Goal: Task Accomplishment & Management: Manage account settings

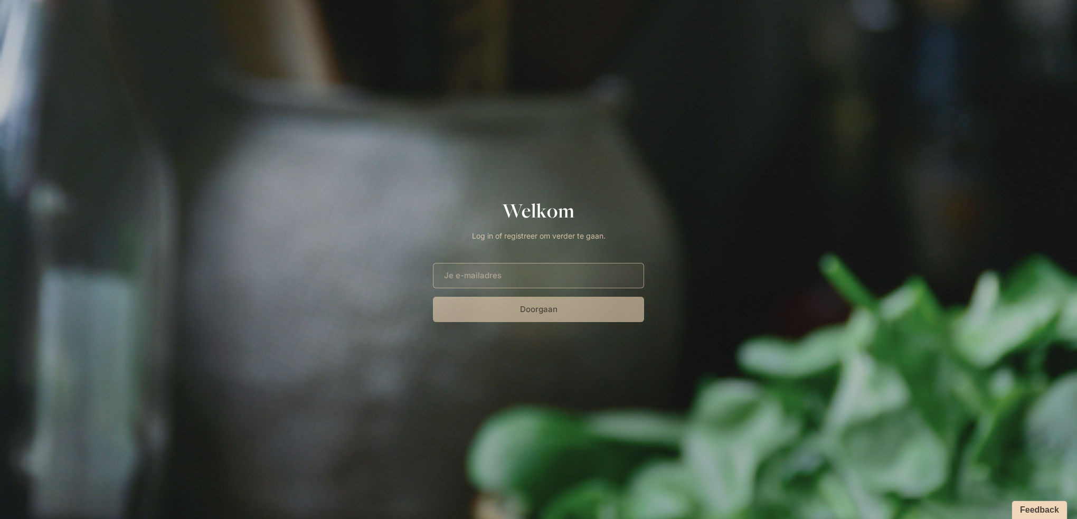
click at [541, 275] on input "E-mailadres" at bounding box center [538, 275] width 211 height 25
type input "[EMAIL_ADDRESS][DOMAIN_NAME]"
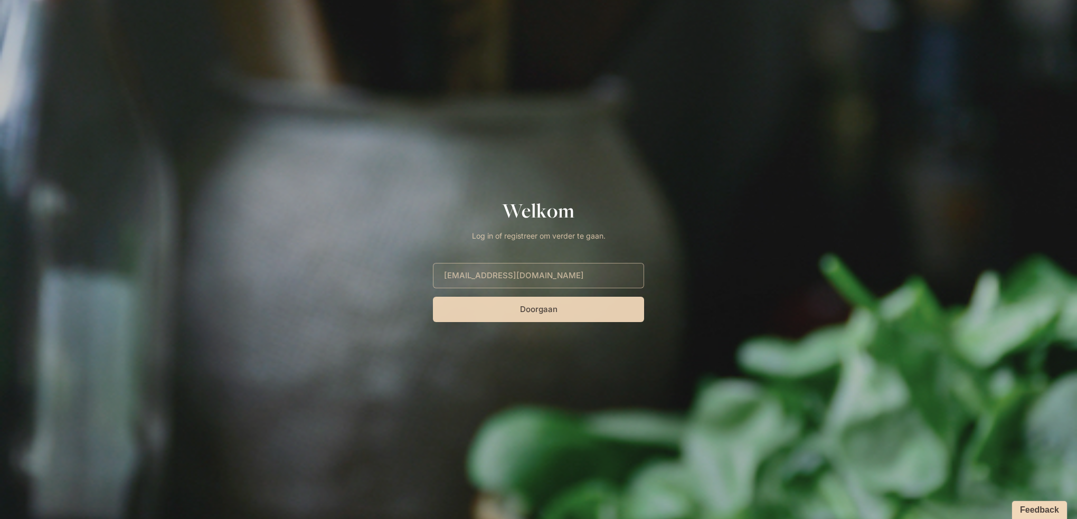
click at [523, 312] on button "Doorgaan" at bounding box center [538, 309] width 211 height 25
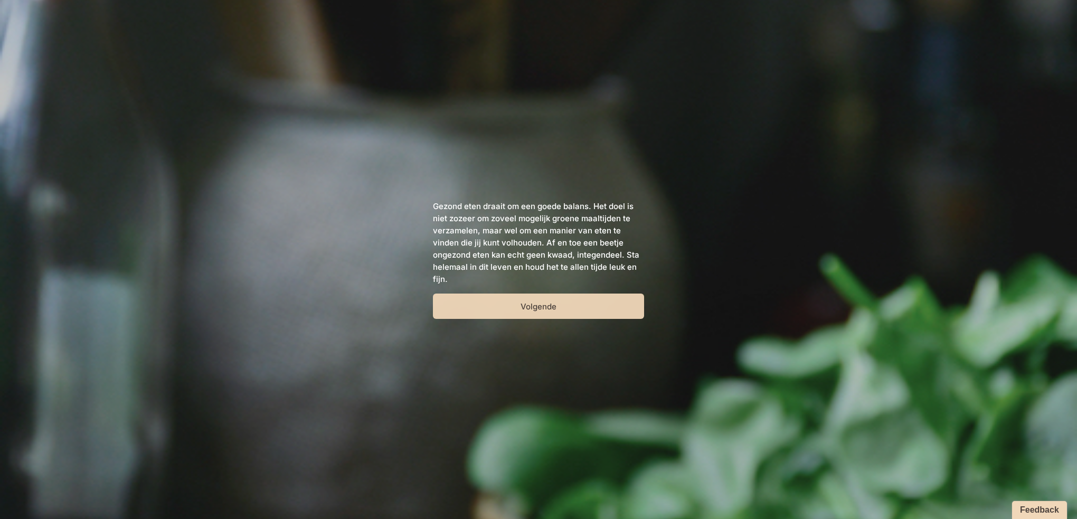
click at [525, 312] on button "Volgende" at bounding box center [538, 306] width 211 height 25
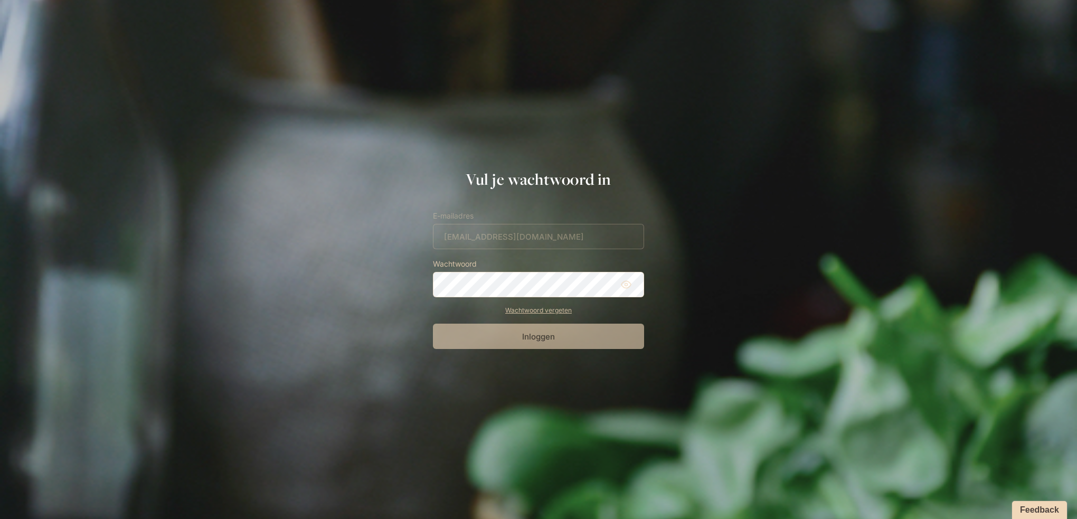
click at [531, 310] on link "Wachtwoord vergeten" at bounding box center [538, 311] width 211 height 10
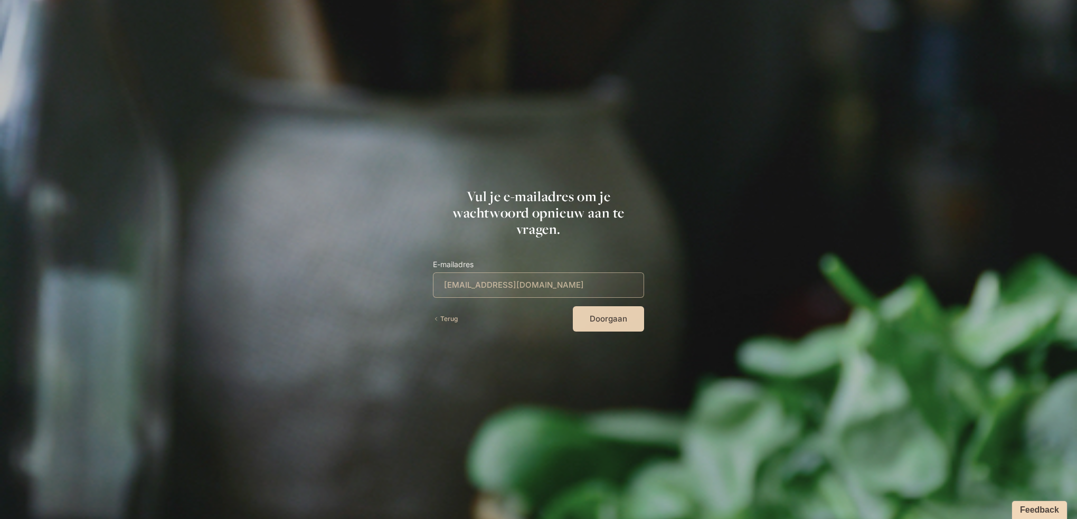
click at [603, 320] on button "Doorgaan" at bounding box center [608, 318] width 71 height 25
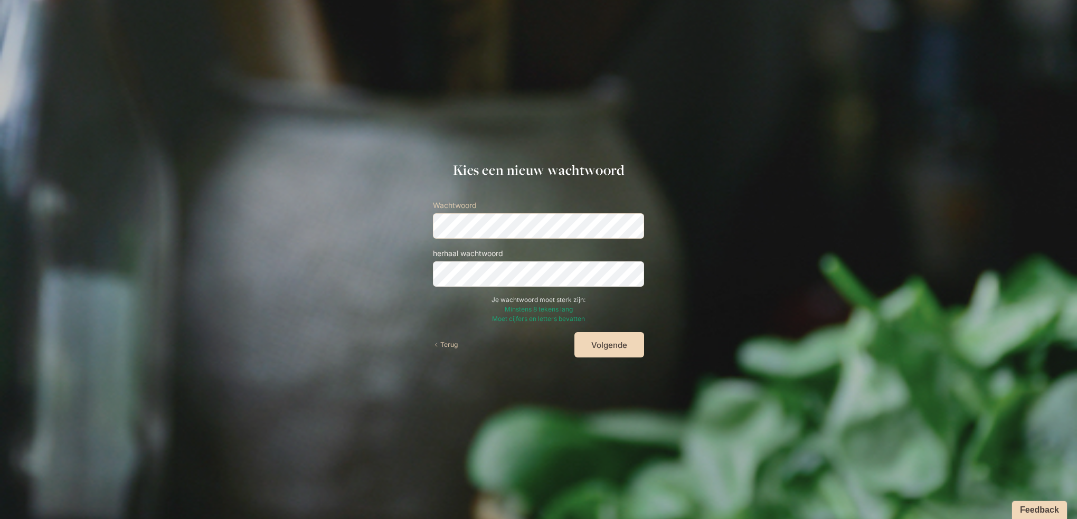
click at [574, 332] on button "Volgende" at bounding box center [609, 344] width 70 height 25
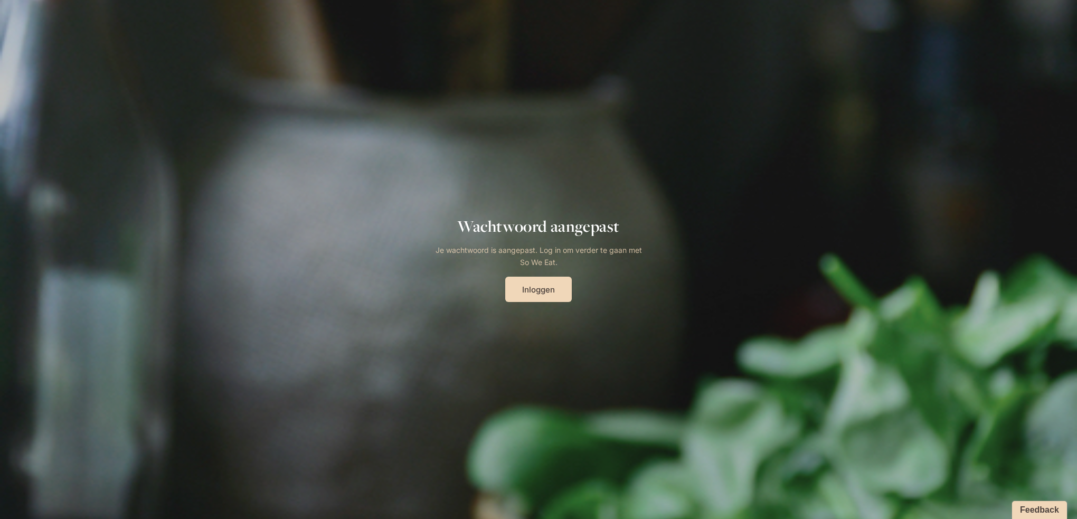
click at [539, 293] on link "Inloggen" at bounding box center [538, 289] width 67 height 25
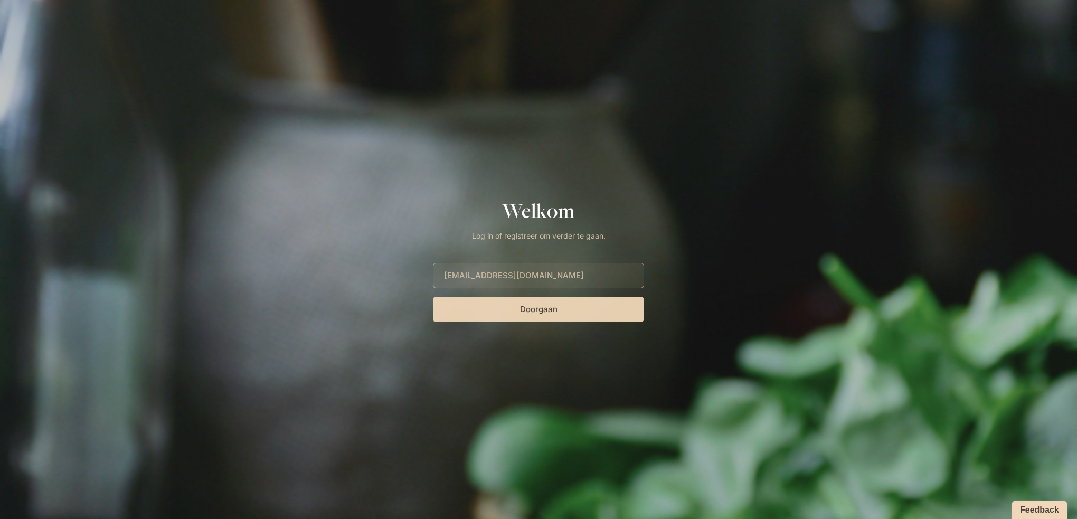
click at [585, 314] on button "Doorgaan" at bounding box center [538, 309] width 211 height 25
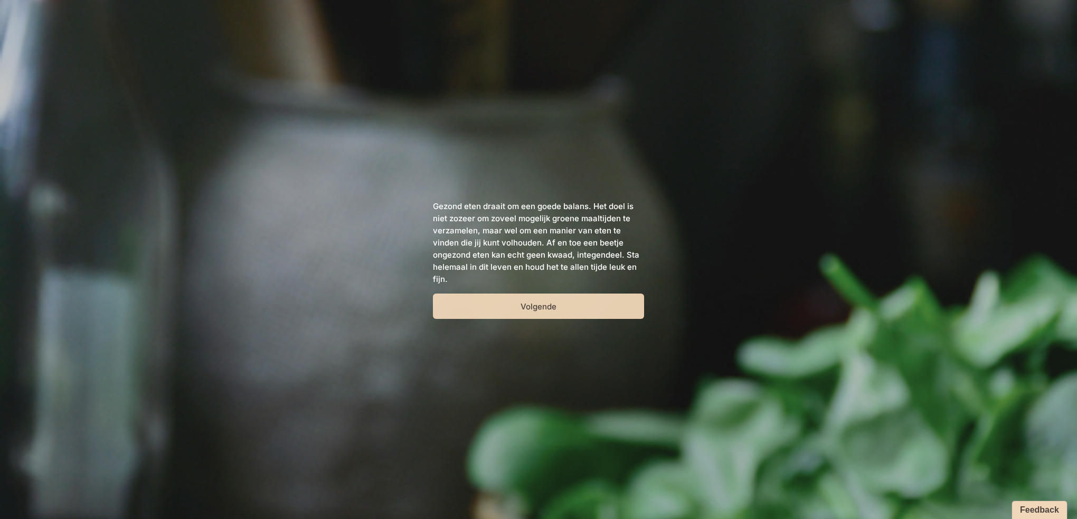
click at [574, 308] on button "Volgende" at bounding box center [538, 306] width 211 height 25
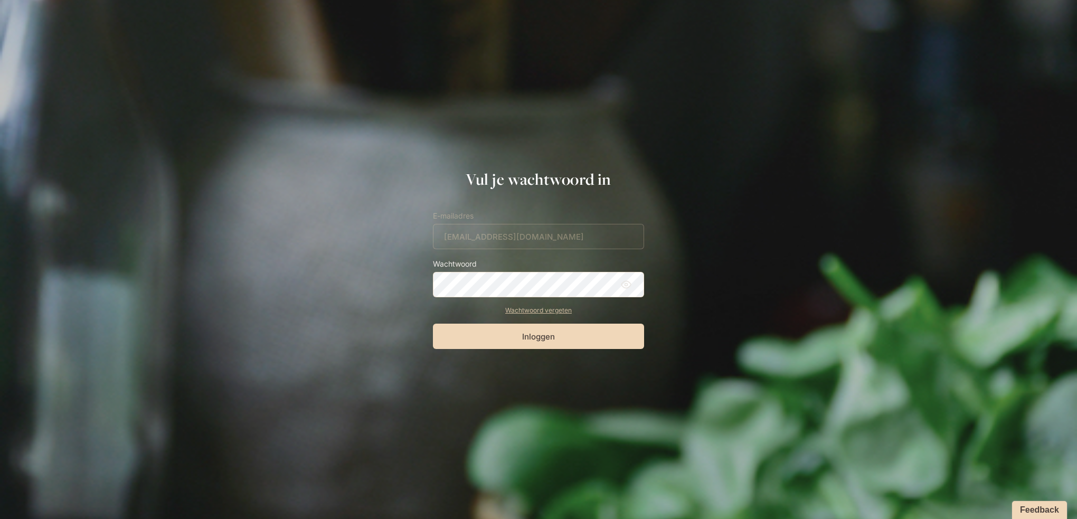
click at [433, 324] on button "Inloggen" at bounding box center [538, 336] width 211 height 25
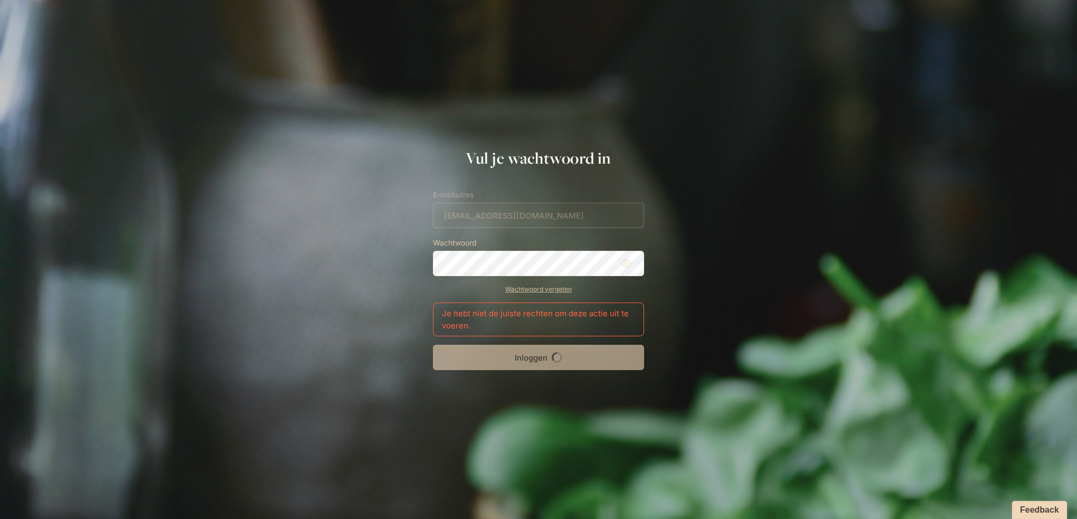
click at [627, 268] on icon at bounding box center [626, 263] width 11 height 11
click at [566, 356] on div "Inloggen" at bounding box center [538, 357] width 211 height 25
click at [557, 354] on div "Inloggen" at bounding box center [538, 357] width 211 height 25
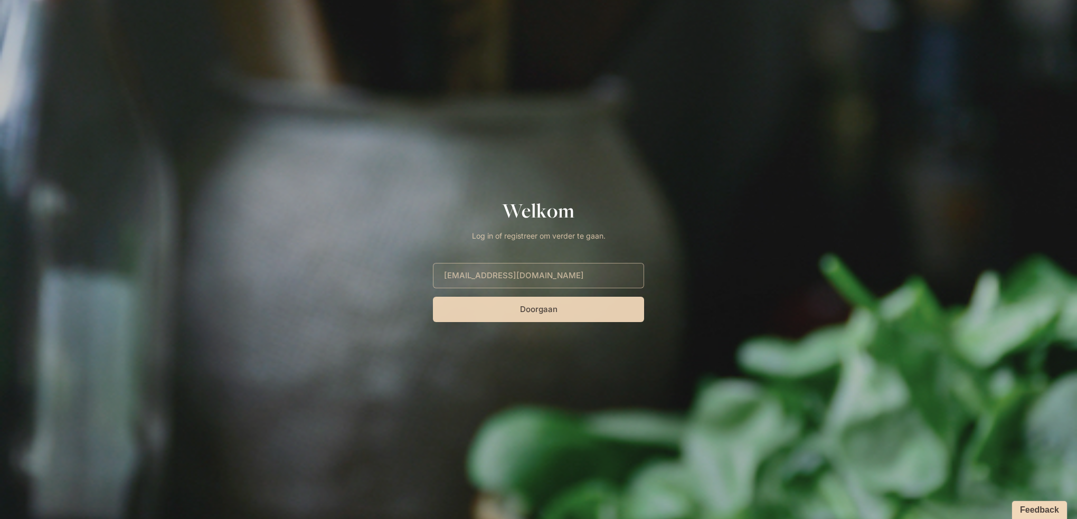
click at [590, 306] on button "Doorgaan" at bounding box center [538, 309] width 211 height 25
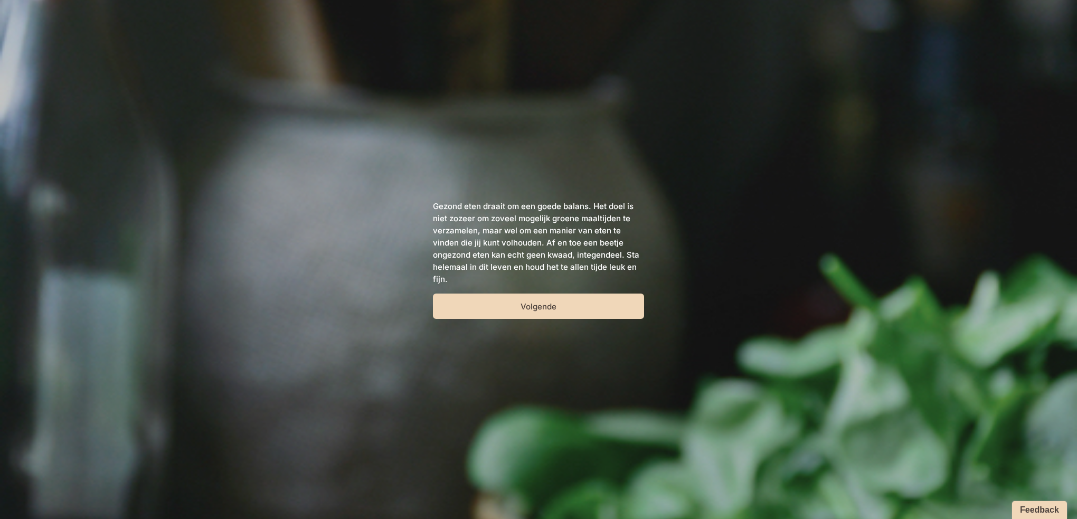
click at [590, 306] on button "Volgende" at bounding box center [538, 306] width 211 height 25
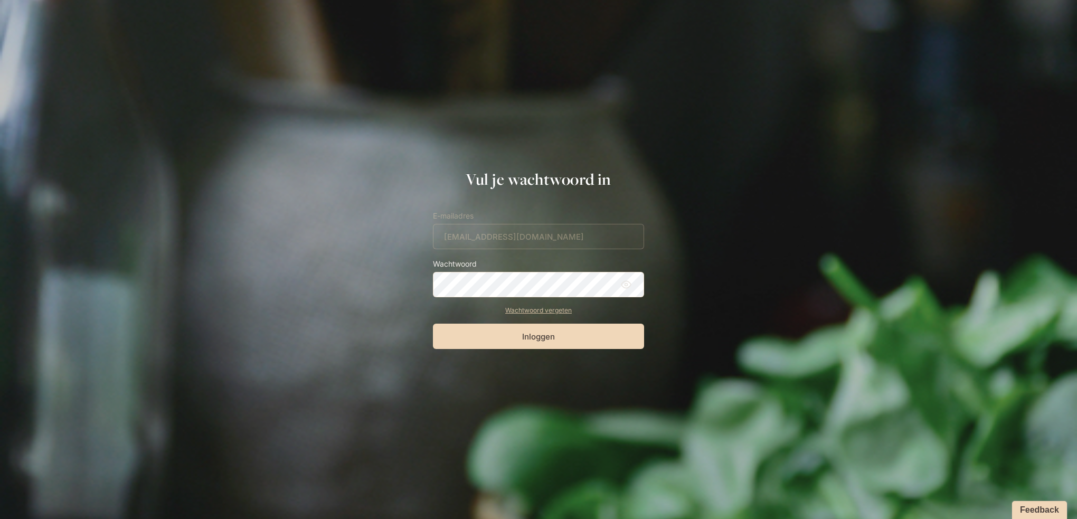
click at [433, 324] on button "Inloggen" at bounding box center [538, 336] width 211 height 25
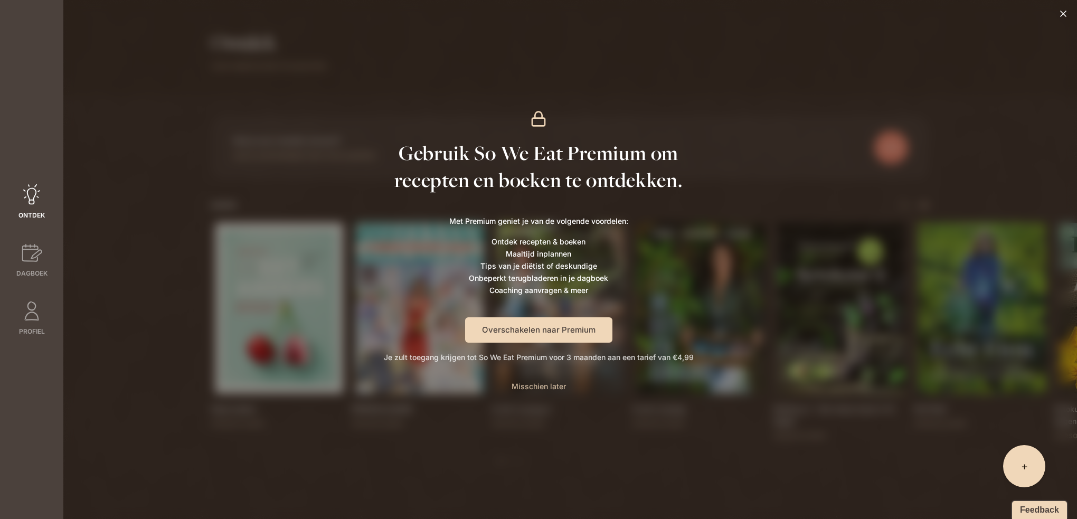
click at [544, 383] on span "Misschien later" at bounding box center [539, 386] width 54 height 9
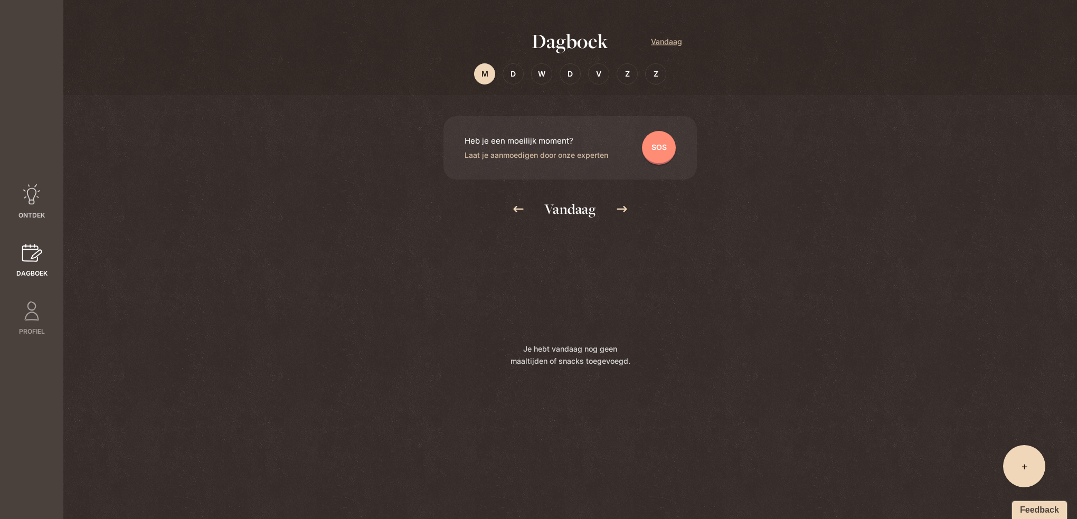
click at [40, 207] on div at bounding box center [31, 197] width 21 height 26
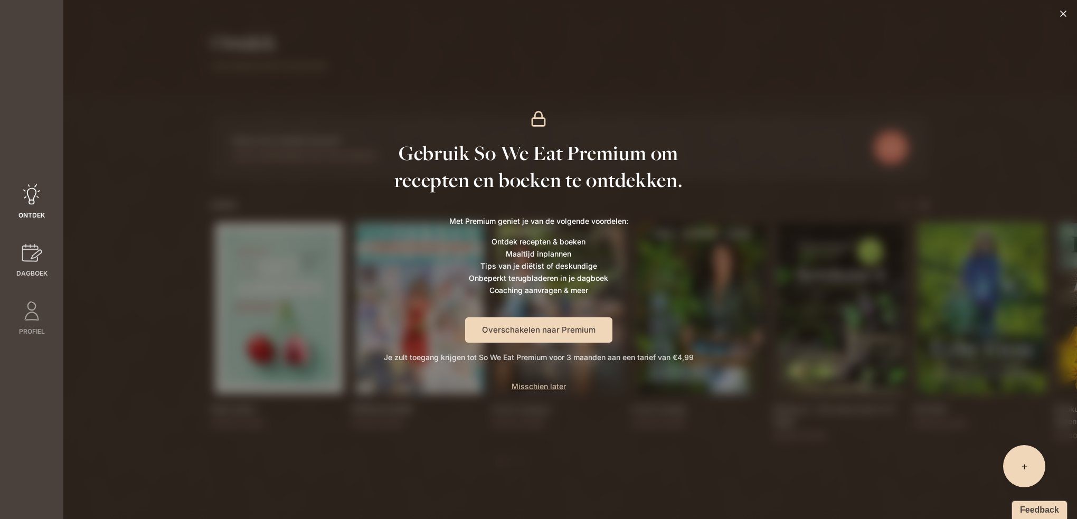
click at [24, 261] on icon at bounding box center [31, 252] width 21 height 21
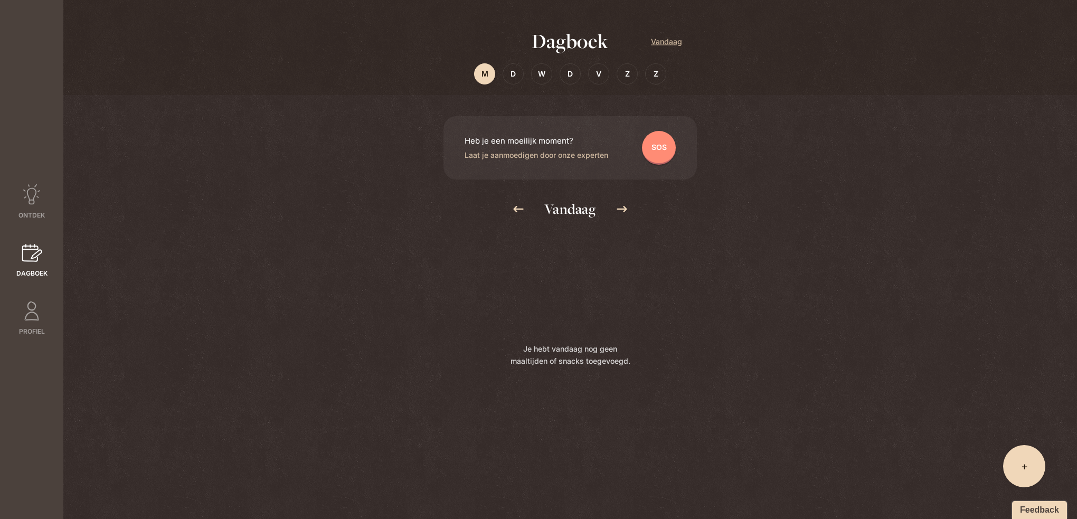
click at [658, 149] on div "SOS" at bounding box center [659, 148] width 34 height 34
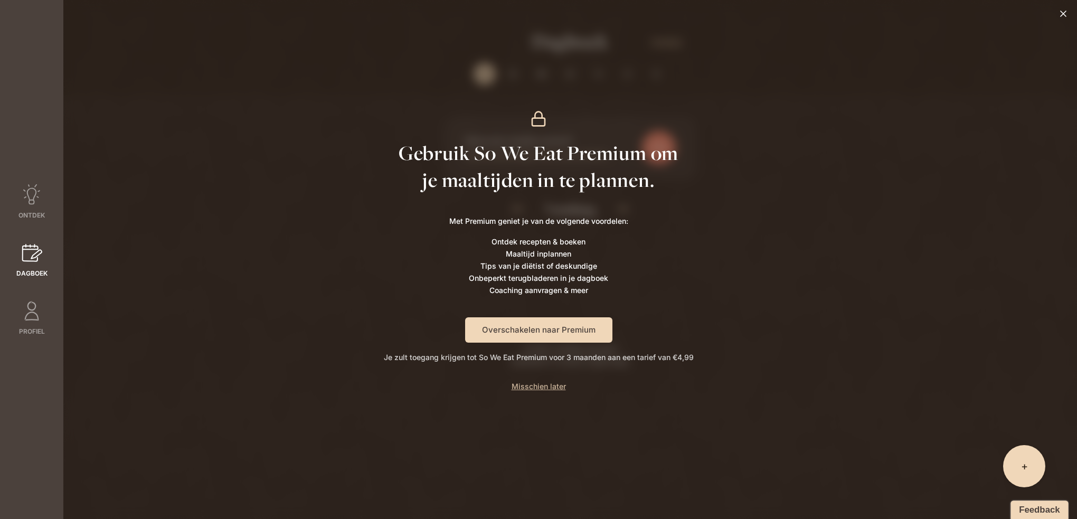
click at [1040, 504] on button "Feedback" at bounding box center [1040, 510] width 58 height 19
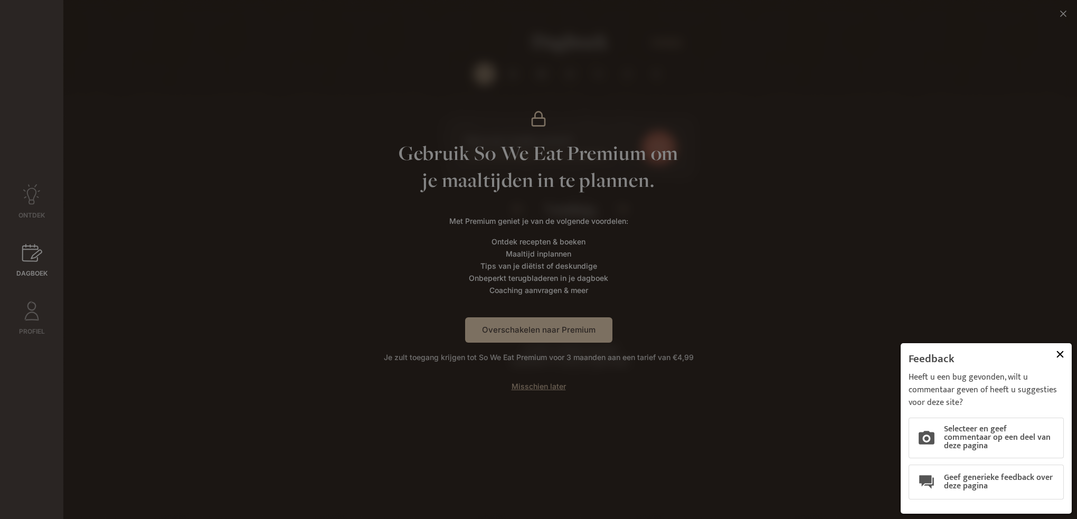
click at [1061, 352] on button at bounding box center [1060, 354] width 18 height 18
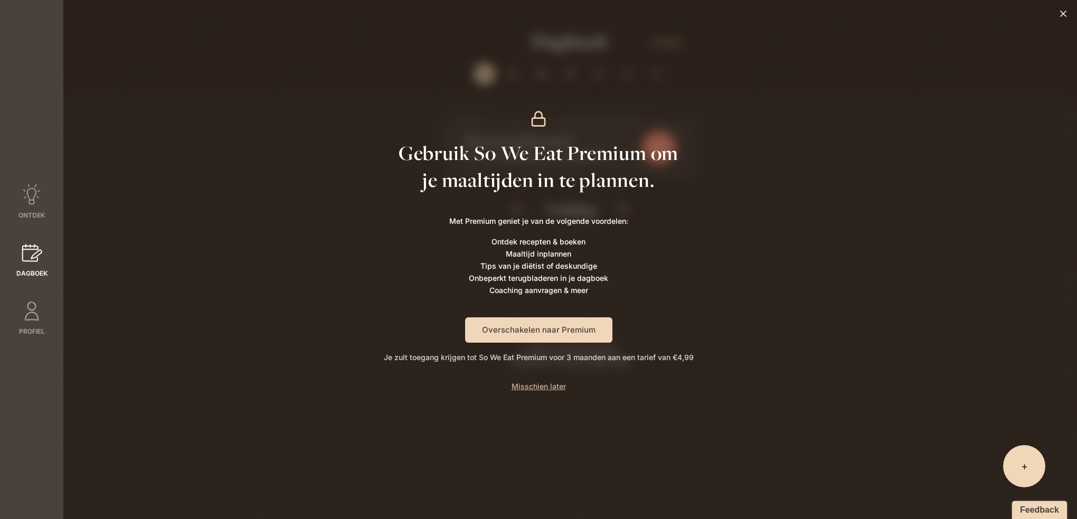
click at [1022, 459] on span "+" at bounding box center [1024, 466] width 7 height 15
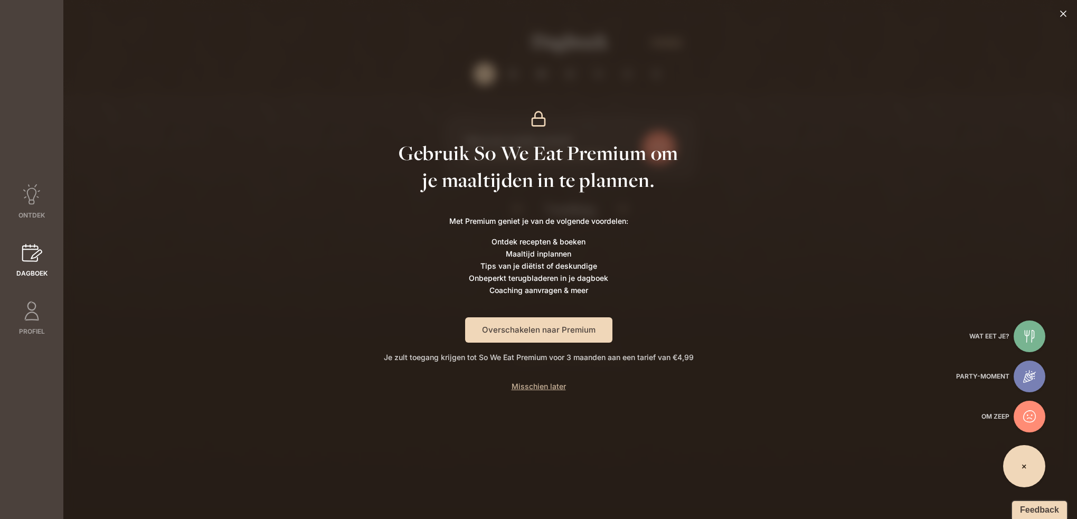
click at [1033, 338] on icon at bounding box center [1029, 336] width 10 height 13
